Goal: Task Accomplishment & Management: Manage account settings

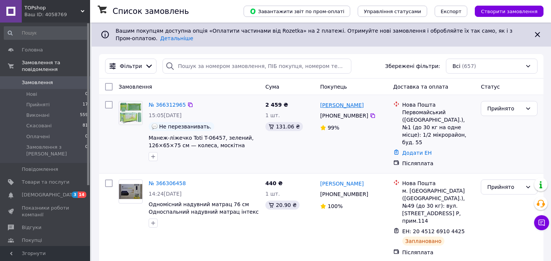
click at [356, 101] on link "[PERSON_NAME]" at bounding box center [342, 105] width 44 height 8
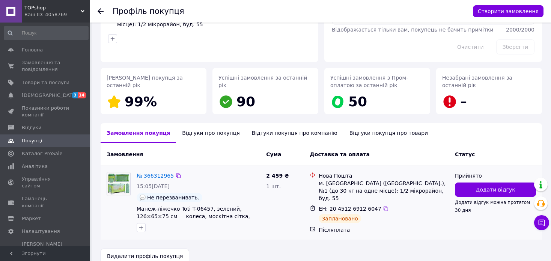
scroll to position [79, 0]
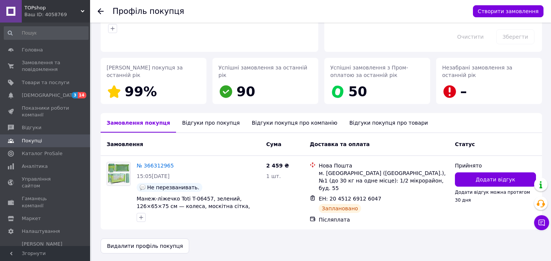
click at [184, 121] on div "Відгуки про покупця" at bounding box center [210, 123] width 69 height 20
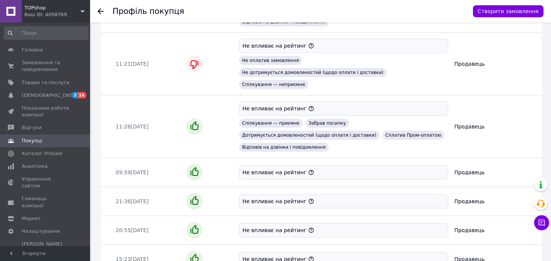
scroll to position [945, 0]
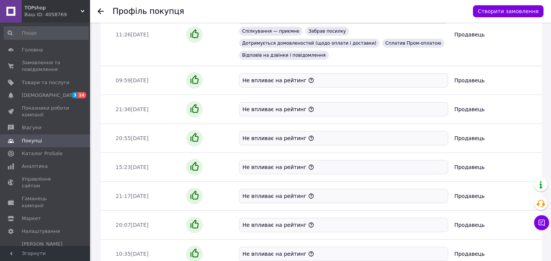
scroll to position [949, 0]
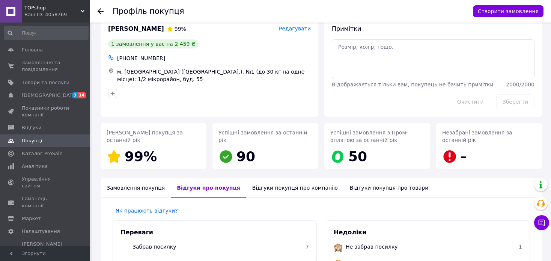
scroll to position [0, 0]
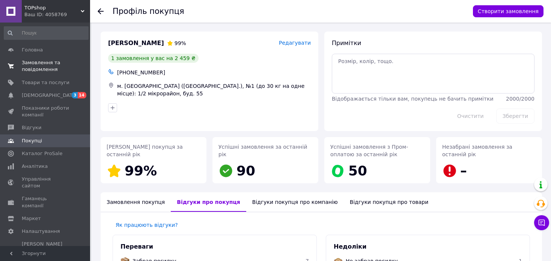
click at [35, 64] on span "Замовлення та повідомлення" at bounding box center [46, 66] width 48 height 14
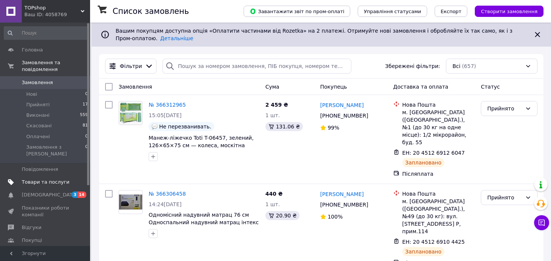
click at [63, 179] on span "Товари та послуги" at bounding box center [46, 182] width 48 height 7
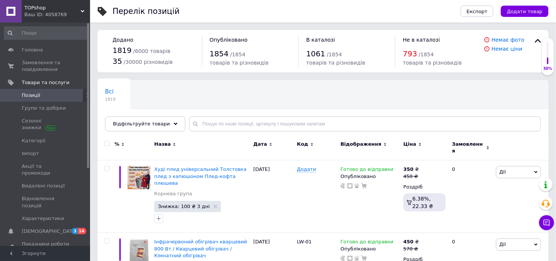
drag, startPoint x: 551, startPoint y: 229, endPoint x: 542, endPoint y: 221, distance: 12.8
click at [543, 221] on icon at bounding box center [547, 223] width 8 height 8
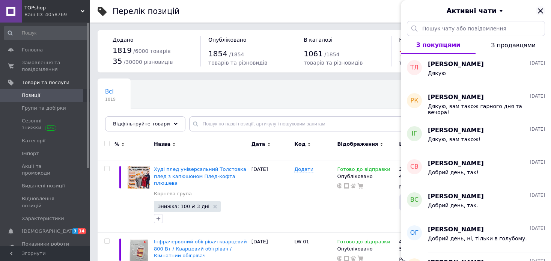
click at [541, 9] on icon "Закрити" at bounding box center [540, 10] width 9 height 9
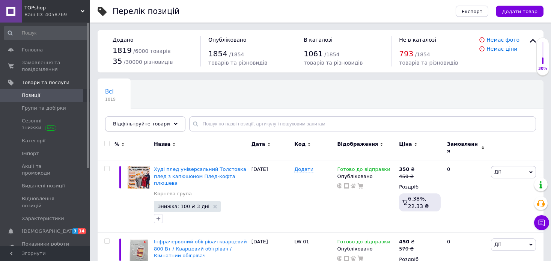
click at [148, 123] on span "Відфільтруйте товари" at bounding box center [141, 124] width 57 height 6
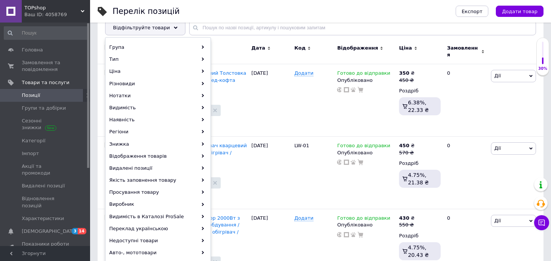
scroll to position [100, 0]
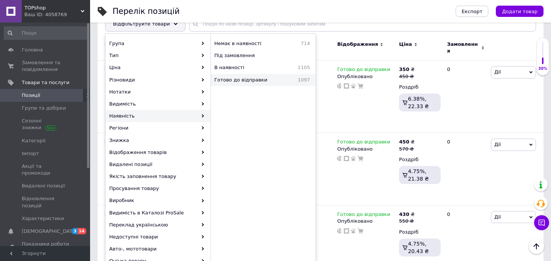
click at [231, 77] on span "Готово до відправки" at bounding box center [250, 80] width 73 height 7
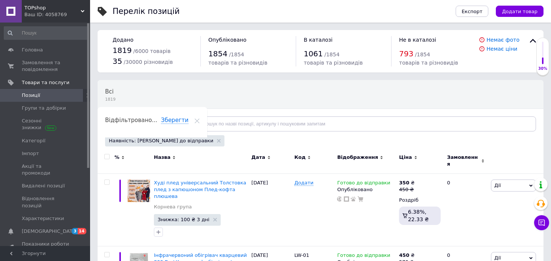
click at [160, 122] on span "Відфільтруйте товари" at bounding box center [141, 124] width 57 height 6
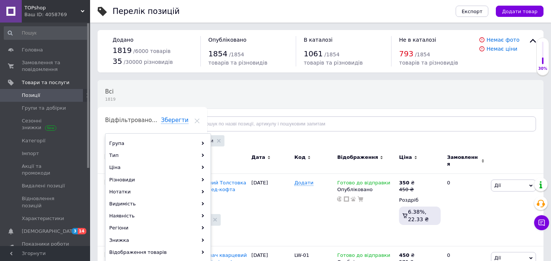
scroll to position [100, 0]
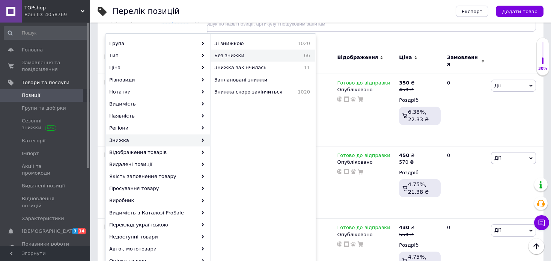
click at [249, 54] on span "Без знижки" at bounding box center [250, 55] width 72 height 7
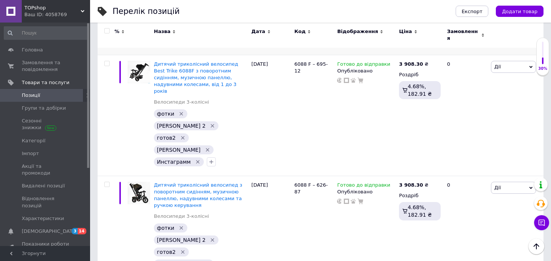
scroll to position [1502, 0]
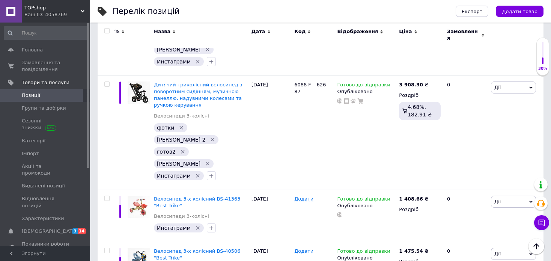
drag, startPoint x: 216, startPoint y: 118, endPoint x: 194, endPoint y: 121, distance: 22.8
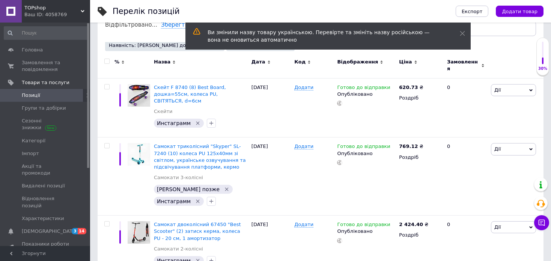
scroll to position [100, 0]
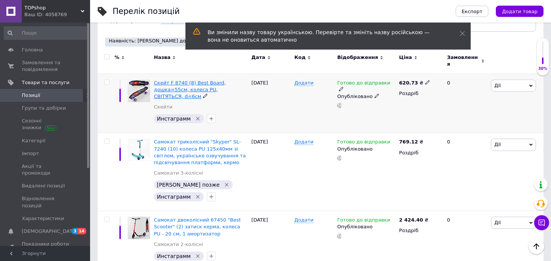
click at [193, 80] on span "Скейт F 8740 (8) Best Board, дошка=55см, колеса PU, СВІТЯТЬСЯ, d=6см" at bounding box center [190, 89] width 72 height 19
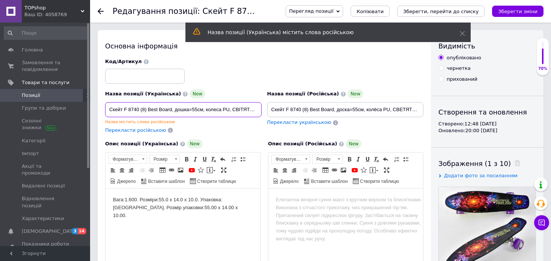
drag, startPoint x: 138, startPoint y: 106, endPoint x: 124, endPoint y: 108, distance: 13.6
click at [124, 108] on input "Скейт F 8740 (8) Best Board, дошка=55см, колеса PU, СВІТЯТЬСЯ, d=6см" at bounding box center [183, 109] width 157 height 15
click at [123, 78] on input at bounding box center [145, 76] width 80 height 15
paste input "F 8740"
type input "F 8740"
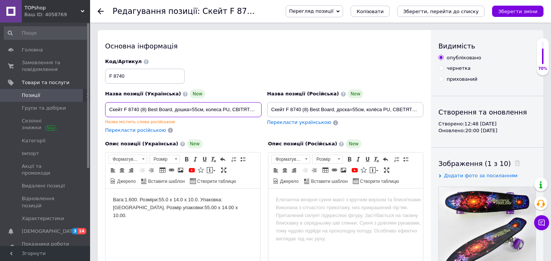
click at [129, 113] on input "Скейт F 8740 (8) Best Board, дошка=55см, колеса PU, СВІТЯТЬСЯ, d=6см" at bounding box center [183, 109] width 157 height 15
click at [263, 69] on div "Код/Артикул F 8740" at bounding box center [264, 71] width 324 height 31
click at [206, 99] on div "Назва позиції (Українська) New Скейт F 8740 (8) Best Board, дошка=55см, колеса …" at bounding box center [183, 106] width 157 height 35
click at [210, 104] on input "Скейт F 8740 (8) Best Board, дошка=55см, колеса PU, СВІТЯТЬСЯ, d=6см" at bounding box center [183, 109] width 157 height 15
paste input "енні борд для дітей і підлітків зі світними колесами, пластиковий скейтборд 55"
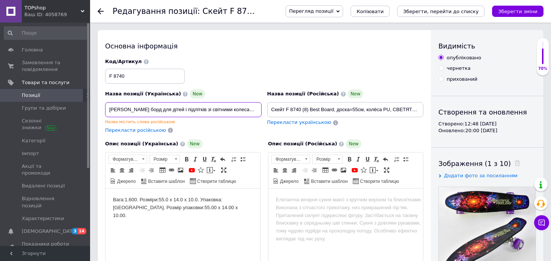
scroll to position [0, 41]
type input "[PERSON_NAME] борд для дітей і підлітків зі світними колесами, пластиковий скей…"
click at [136, 131] on span "Перекласти російською" at bounding box center [135, 130] width 61 height 6
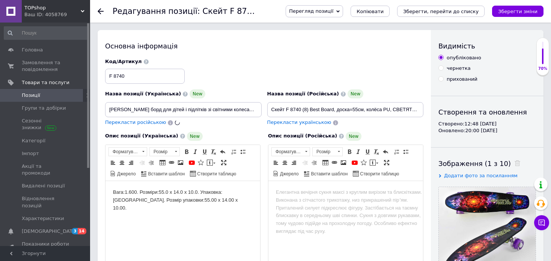
type input "Пенни борд для детей и подростков со светящимися колесами, пластиковый скейтбор…"
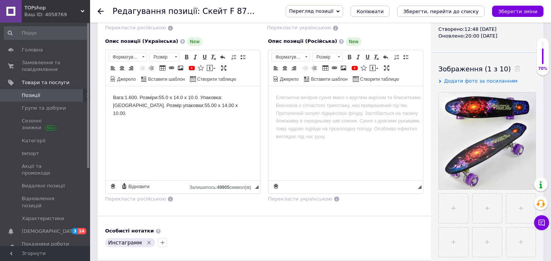
scroll to position [100, 0]
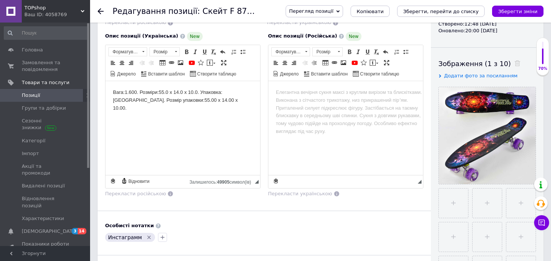
click at [194, 119] on html "Вага:1.600. Розміри:55.0 x 14.0 x 10.0. Упаковка:[GEOGRAPHIC_DATA]. Розмір упак…" at bounding box center [182, 100] width 155 height 38
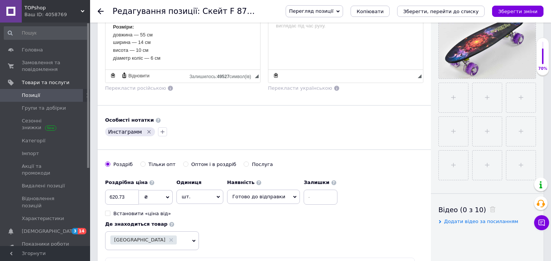
scroll to position [200, 0]
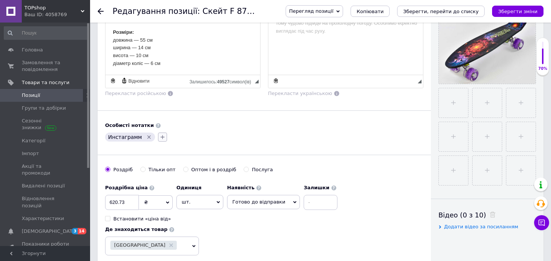
click at [160, 135] on icon "button" at bounding box center [163, 137] width 6 height 6
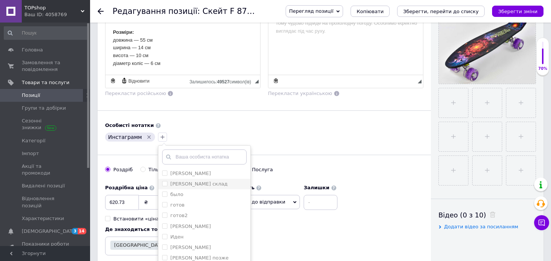
scroll to position [100, 0]
click at [193, 212] on div "[PERSON_NAME] 2" at bounding box center [204, 211] width 84 height 7
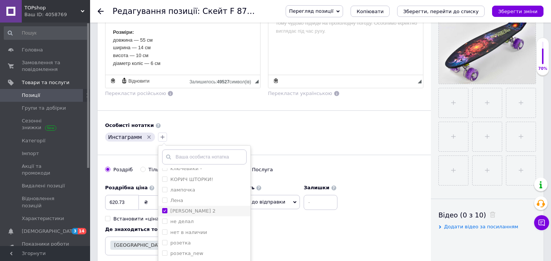
checkbox input "true"
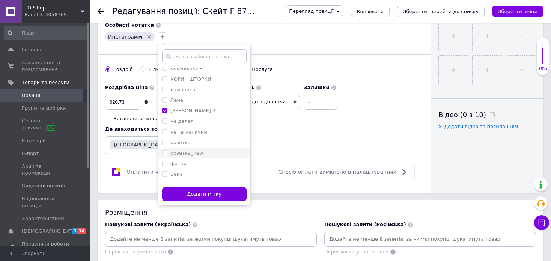
scroll to position [0, 0]
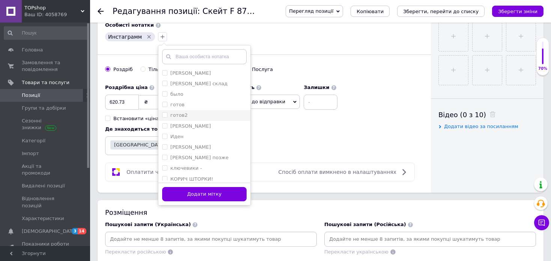
click at [197, 110] on li "готов2" at bounding box center [204, 115] width 92 height 11
checkbox input "true"
click at [191, 195] on button "Додати мітку" at bounding box center [204, 194] width 84 height 15
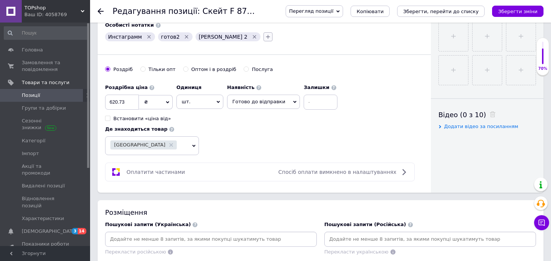
click at [265, 36] on icon "button" at bounding box center [268, 37] width 6 height 6
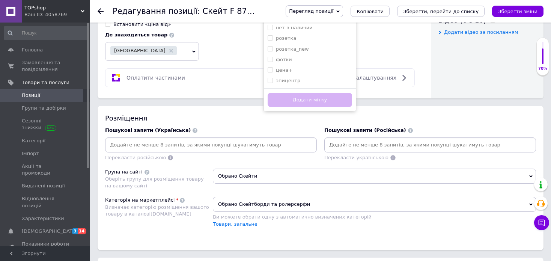
scroll to position [400, 0]
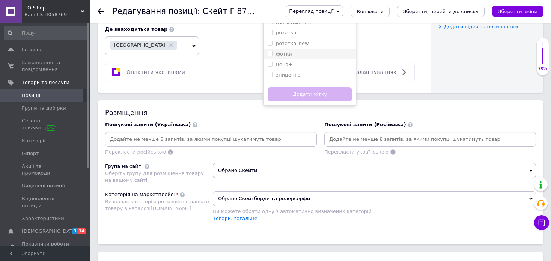
click at [268, 56] on label "фотки" at bounding box center [280, 54] width 24 height 7
click at [268, 56] on input "фотки" at bounding box center [270, 53] width 5 height 5
click at [268, 51] on input "фотки" at bounding box center [270, 53] width 5 height 5
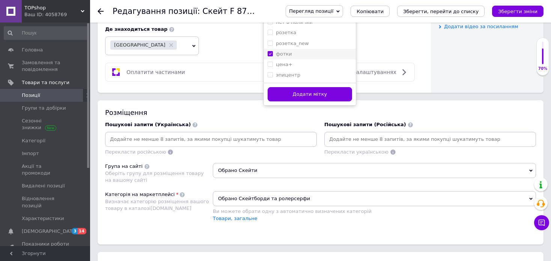
checkbox input "true"
click at [268, 96] on button "Додати мітку" at bounding box center [310, 94] width 84 height 15
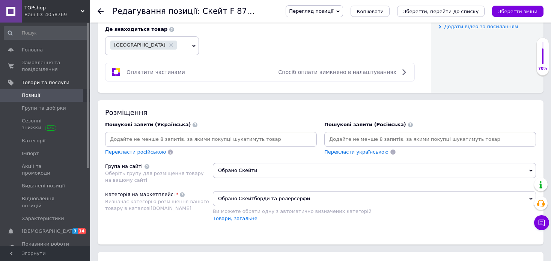
click at [349, 135] on input at bounding box center [430, 139] width 209 height 11
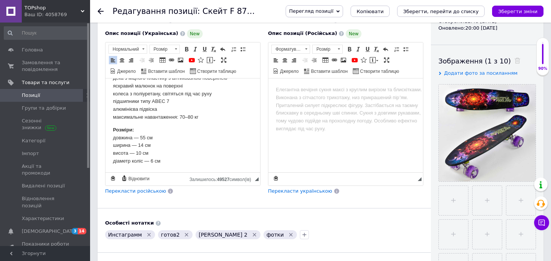
scroll to position [100, 0]
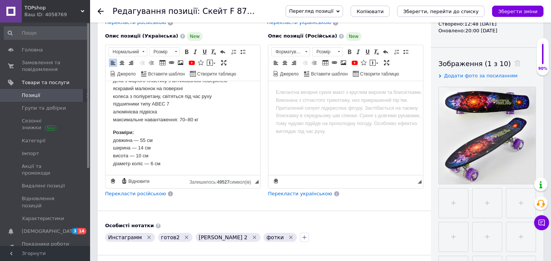
click at [120, 195] on span "Перекласти російською" at bounding box center [135, 194] width 61 height 6
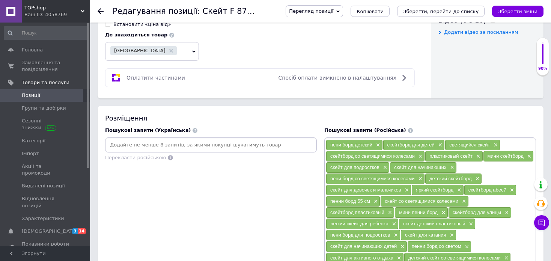
scroll to position [400, 0]
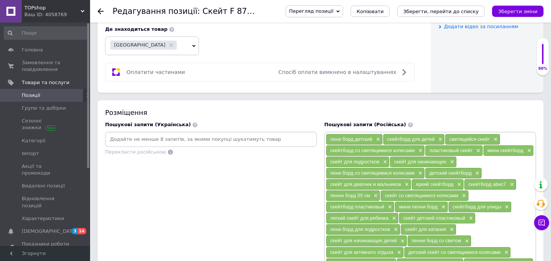
click at [184, 137] on input at bounding box center [211, 139] width 209 height 11
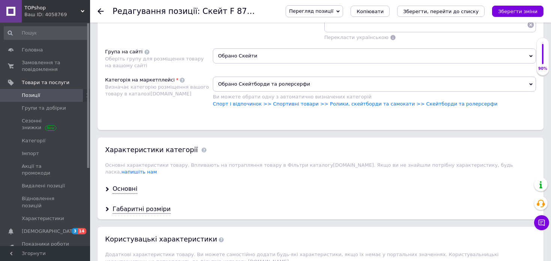
scroll to position [701, 0]
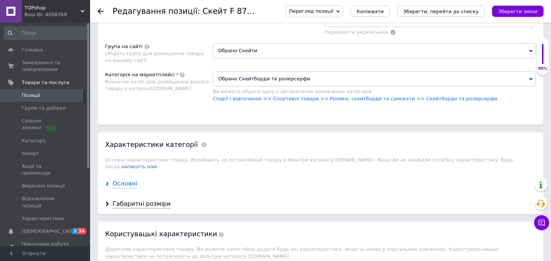
click at [126, 179] on div "Основні" at bounding box center [125, 183] width 25 height 9
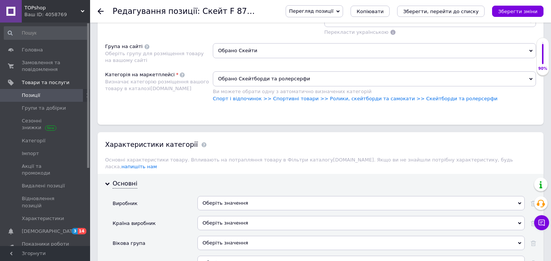
scroll to position [801, 0]
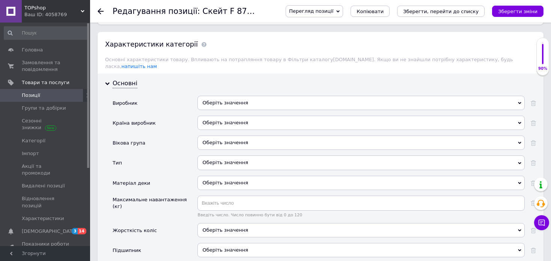
click at [237, 96] on div "Оберіть значення" at bounding box center [360, 103] width 327 height 14
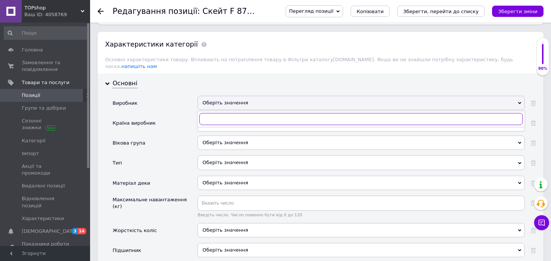
paste input "Best Board Детальніше: [URL][DOMAIN_NAME]"
drag, startPoint x: 229, startPoint y: 104, endPoint x: 455, endPoint y: 102, distance: 225.3
click at [452, 113] on input "Best Board Детальніше: [URL][DOMAIN_NAME]" at bounding box center [361, 119] width 324 height 12
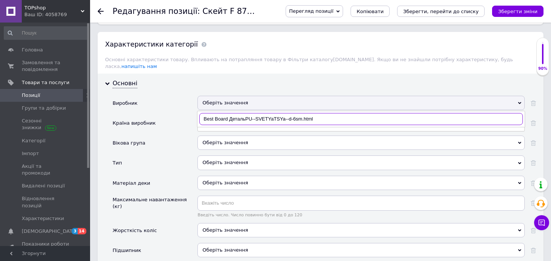
drag, startPoint x: 318, startPoint y: 108, endPoint x: 226, endPoint y: 102, distance: 92.1
click at [226, 113] on input "Best Board ДетальPU--SVETYaTSYa--d-6sm.html" at bounding box center [361, 119] width 324 height 12
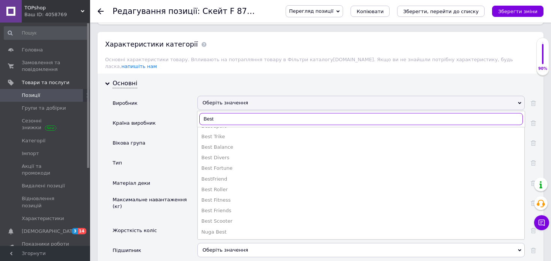
scroll to position [321, 0]
type input "Best"
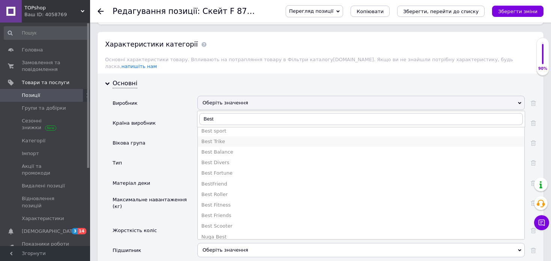
click at [214, 138] on div "Best Trike" at bounding box center [361, 141] width 319 height 7
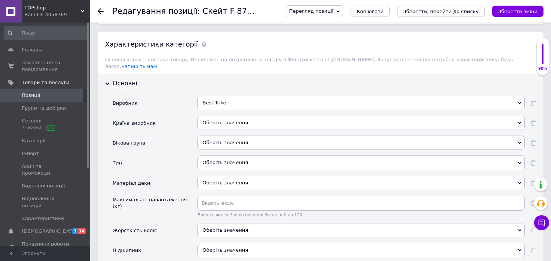
click at [217, 116] on div "Оберіть значення" at bounding box center [360, 123] width 327 height 14
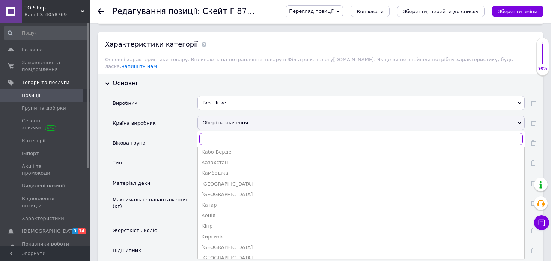
scroll to position [621, 0]
click at [221, 239] on div "[GEOGRAPHIC_DATA]" at bounding box center [361, 242] width 319 height 7
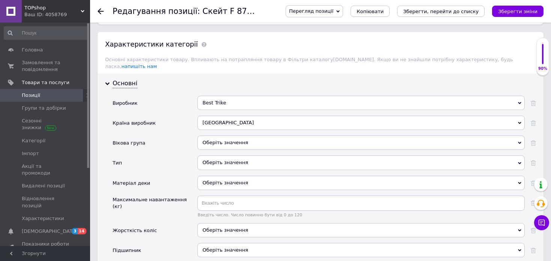
click at [241, 136] on div "Оберіть значення" at bounding box center [360, 143] width 327 height 14
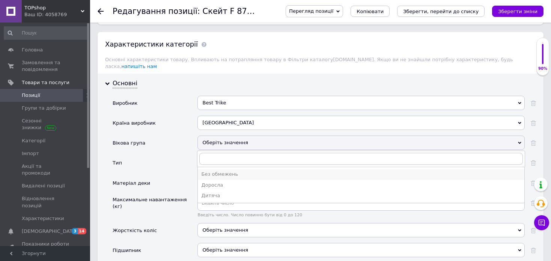
click at [232, 171] on div "Без обмежень" at bounding box center [361, 174] width 319 height 7
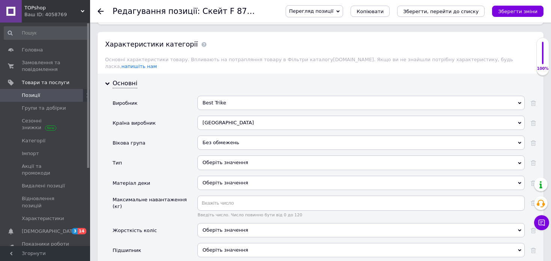
click at [221, 155] on div "Оберіть значення" at bounding box center [360, 162] width 327 height 14
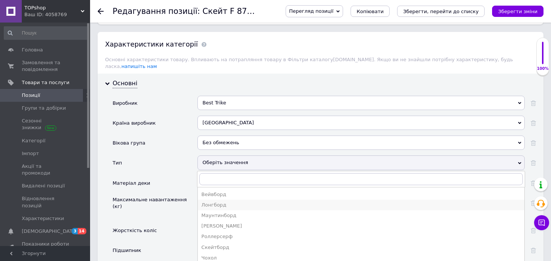
click at [214, 202] on div "Лонгборд" at bounding box center [361, 205] width 319 height 7
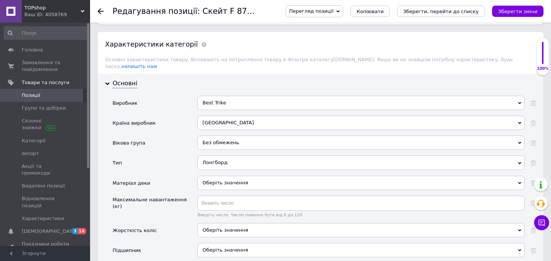
click at [208, 176] on div "Оберіть значення" at bounding box center [360, 183] width 327 height 14
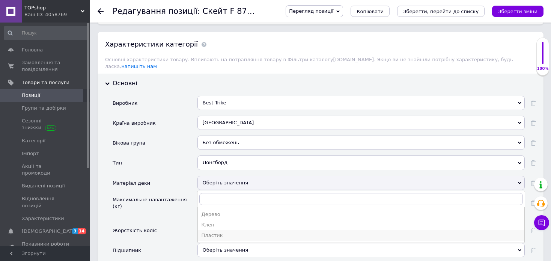
click at [211, 232] on div "Пластик" at bounding box center [361, 235] width 319 height 7
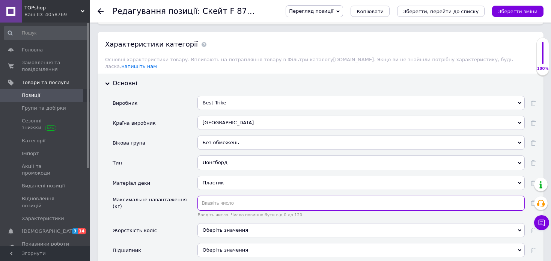
click at [227, 196] on input "text" at bounding box center [360, 203] width 327 height 15
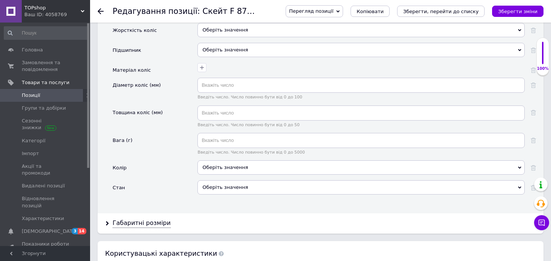
scroll to position [901, 0]
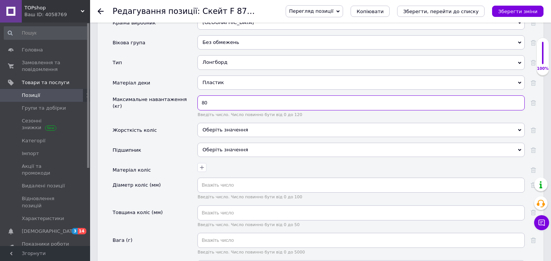
type input "80"
click at [212, 143] on div "Оберіть значення" at bounding box center [360, 150] width 327 height 14
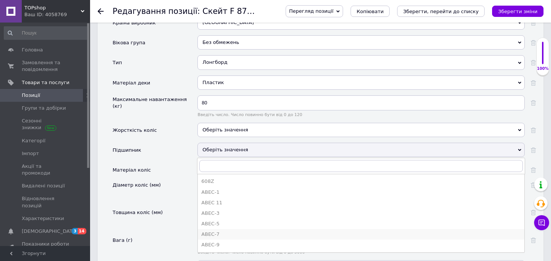
click at [217, 231] on div "ABEC-7" at bounding box center [361, 234] width 319 height 7
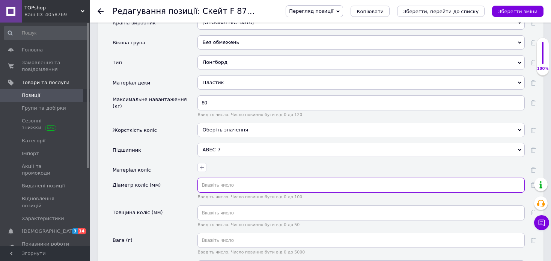
click at [211, 178] on input "text" at bounding box center [360, 185] width 327 height 15
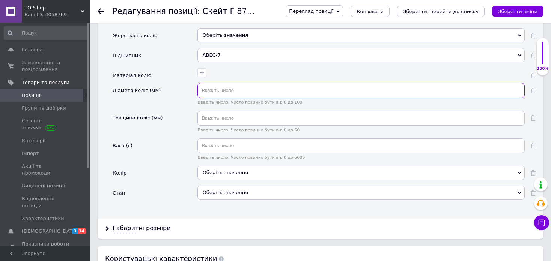
scroll to position [1001, 0]
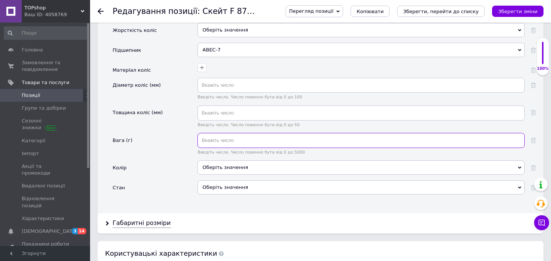
click at [216, 133] on input "text" at bounding box center [360, 140] width 327 height 15
type input "1.6"
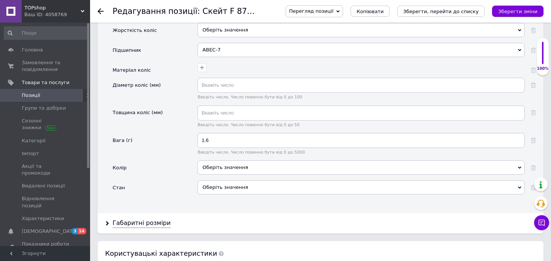
click at [248, 180] on div "Оберіть значення" at bounding box center [360, 187] width 327 height 14
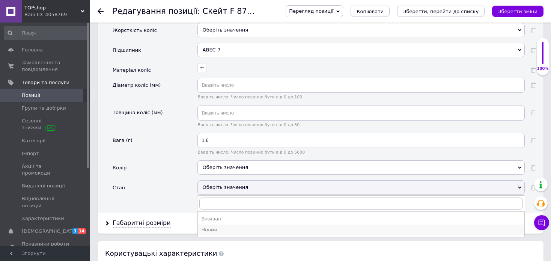
click at [218, 226] on div "Новий" at bounding box center [361, 229] width 319 height 7
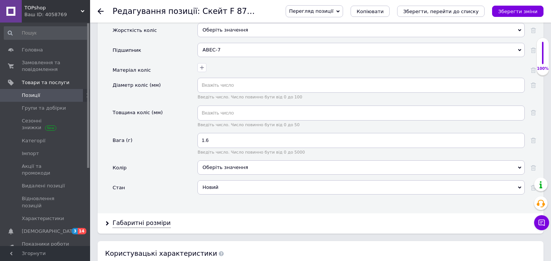
scroll to position [1101, 0]
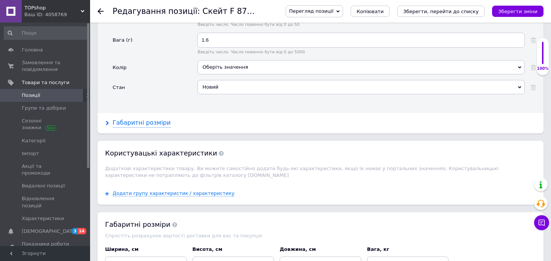
click at [119, 119] on div "Габаритні розміри" at bounding box center [142, 123] width 58 height 9
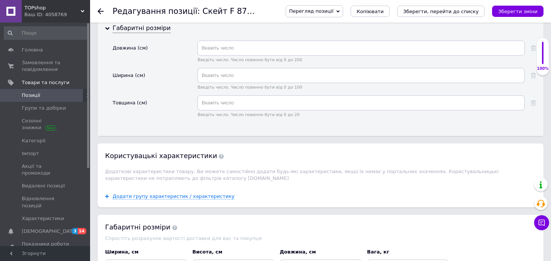
scroll to position [1201, 0]
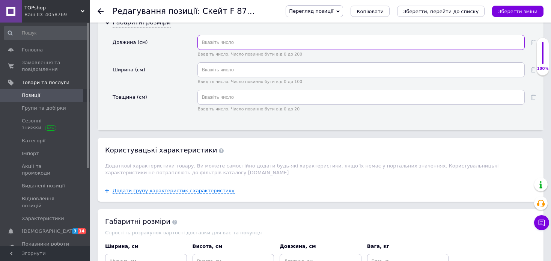
click at [233, 35] on input "text" at bounding box center [360, 42] width 327 height 15
type input "55"
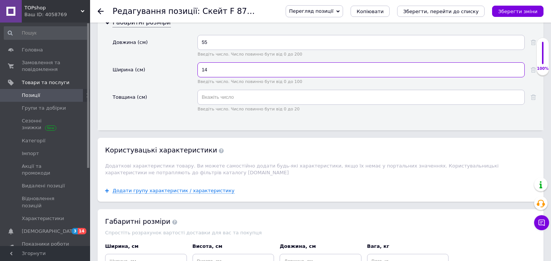
type input "14"
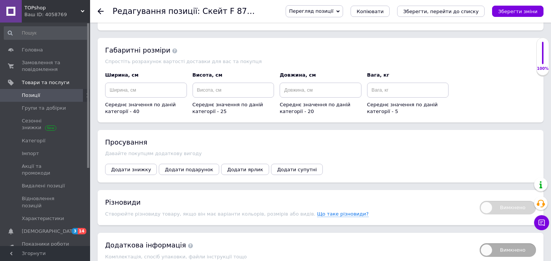
scroll to position [1396, 0]
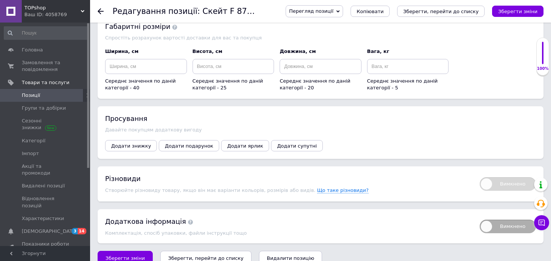
type input "10"
click at [162, 59] on input at bounding box center [146, 66] width 82 height 15
type input "10"
type input "14"
type input "55"
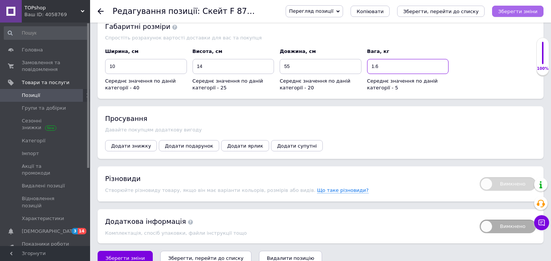
type input "1.6"
click at [519, 11] on icon "Зберегти зміни" at bounding box center [517, 12] width 39 height 6
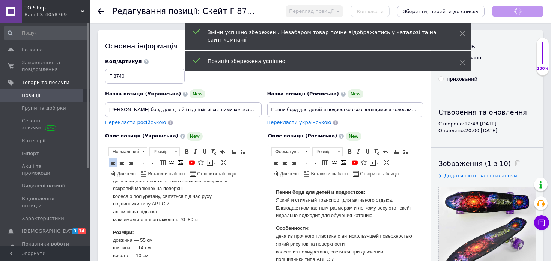
scroll to position [12, 0]
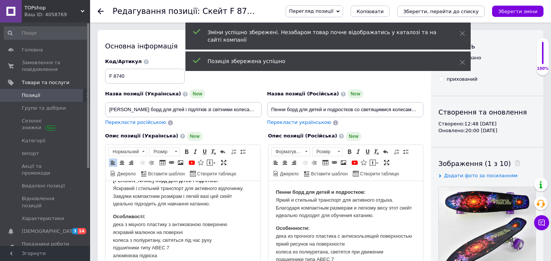
click at [466, 9] on icon "Зберегти, перейти до списку" at bounding box center [440, 12] width 75 height 6
